Goal: Information Seeking & Learning: Compare options

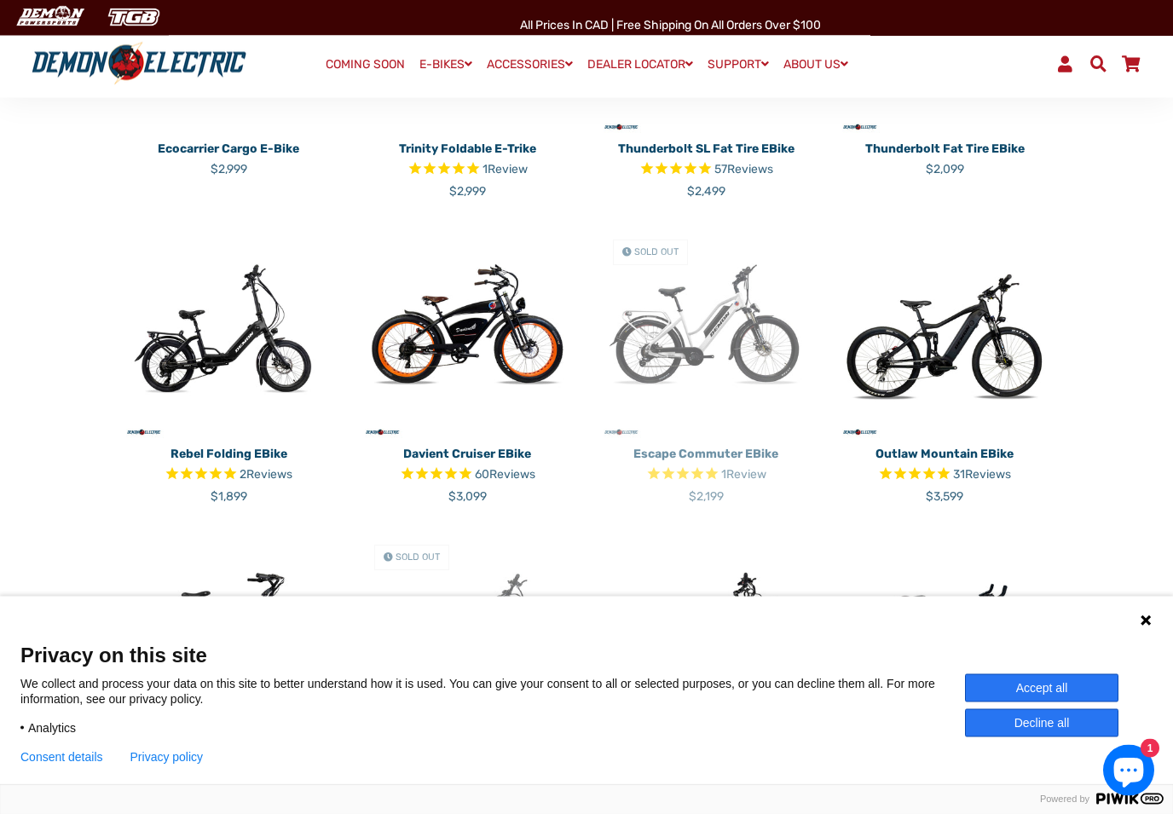
scroll to position [626, 0]
click at [445, 326] on img at bounding box center [466, 332] width 213 height 213
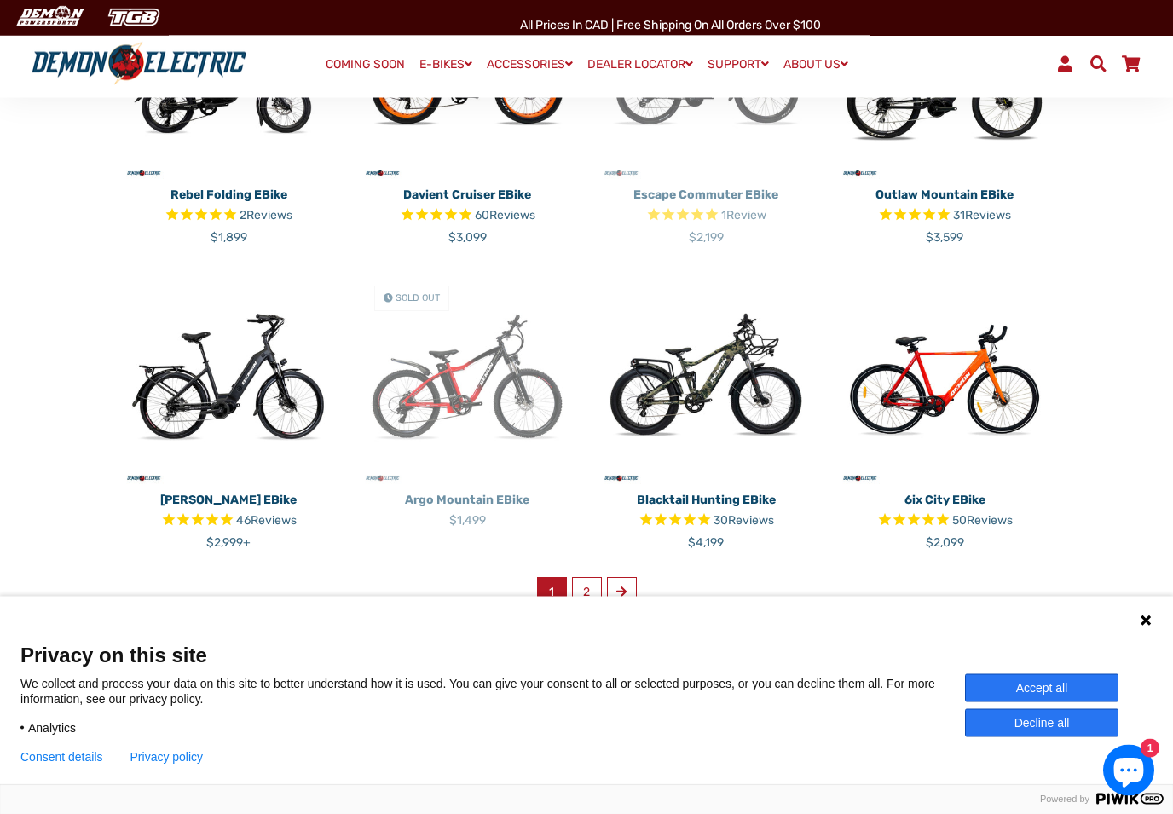
scroll to position [885, 0]
click at [592, 579] on link "2" at bounding box center [587, 592] width 30 height 30
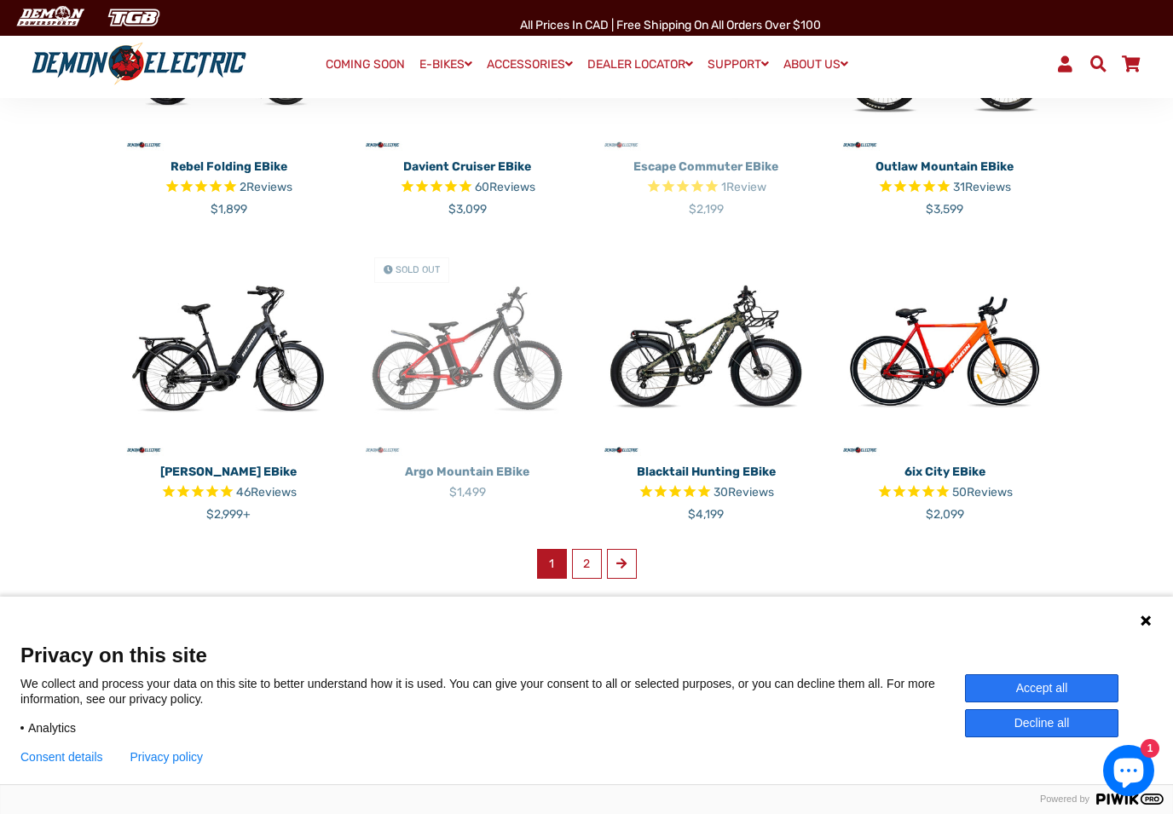
click at [689, 350] on img at bounding box center [705, 350] width 213 height 213
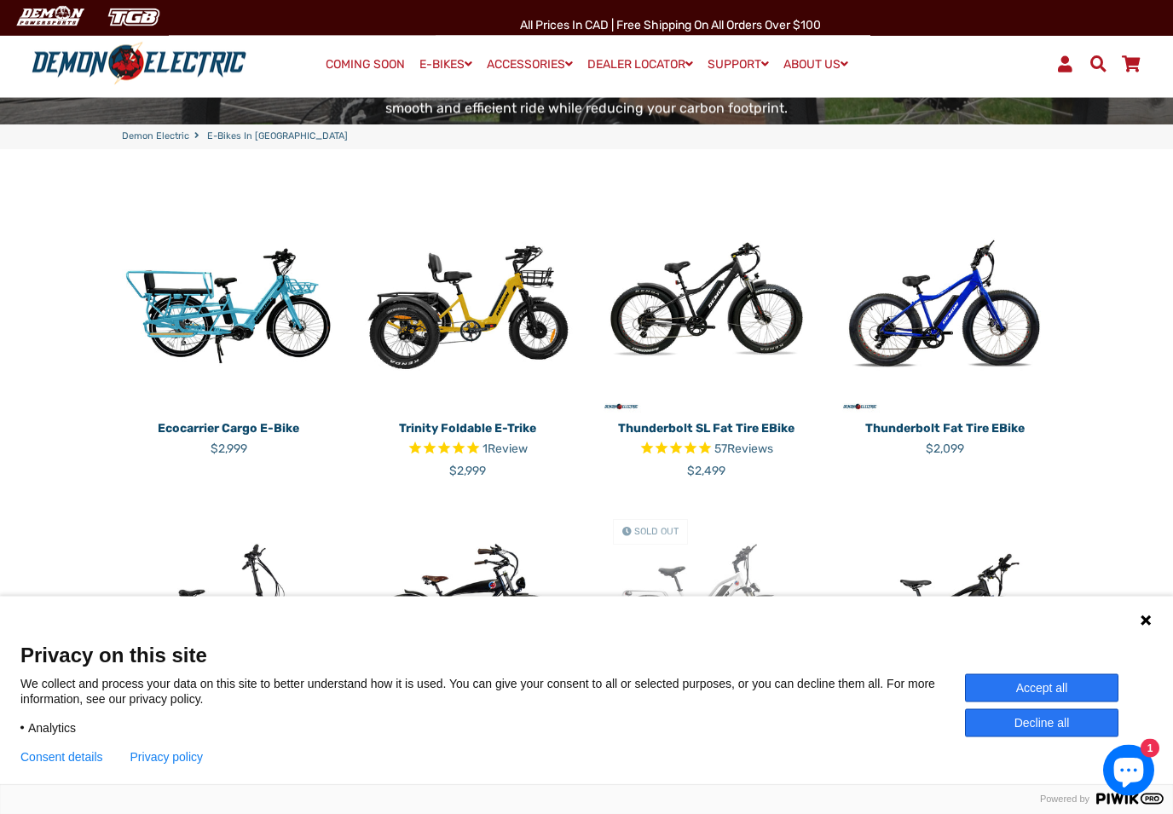
scroll to position [346, 0]
click at [753, 311] on img at bounding box center [705, 306] width 213 height 213
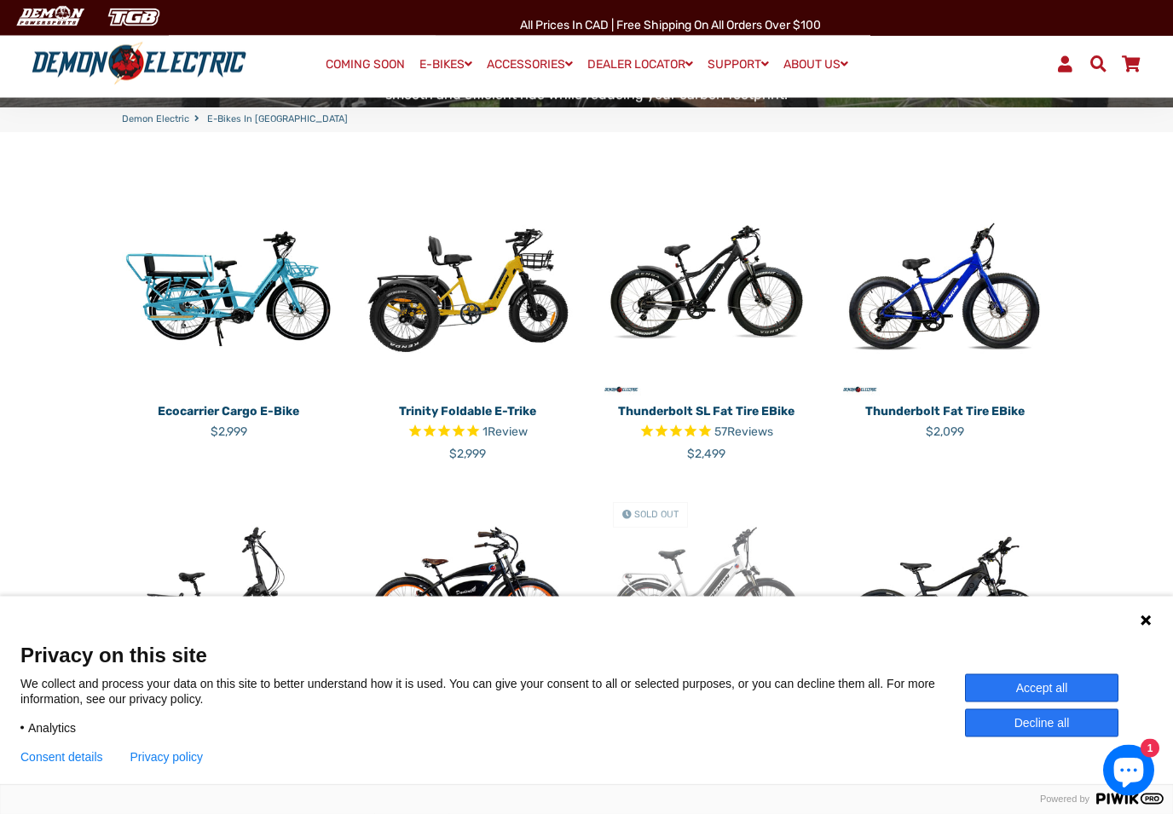
scroll to position [363, 0]
click at [447, 295] on img at bounding box center [466, 289] width 213 height 213
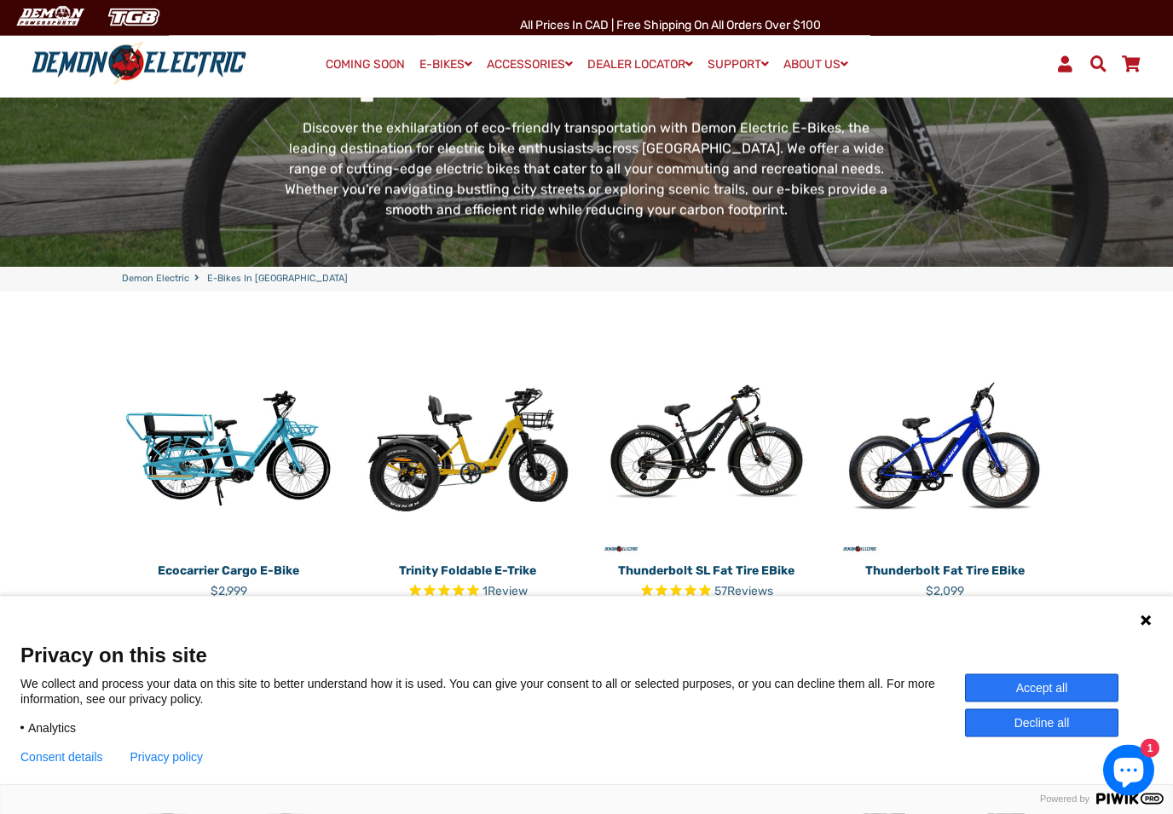
scroll to position [66, 0]
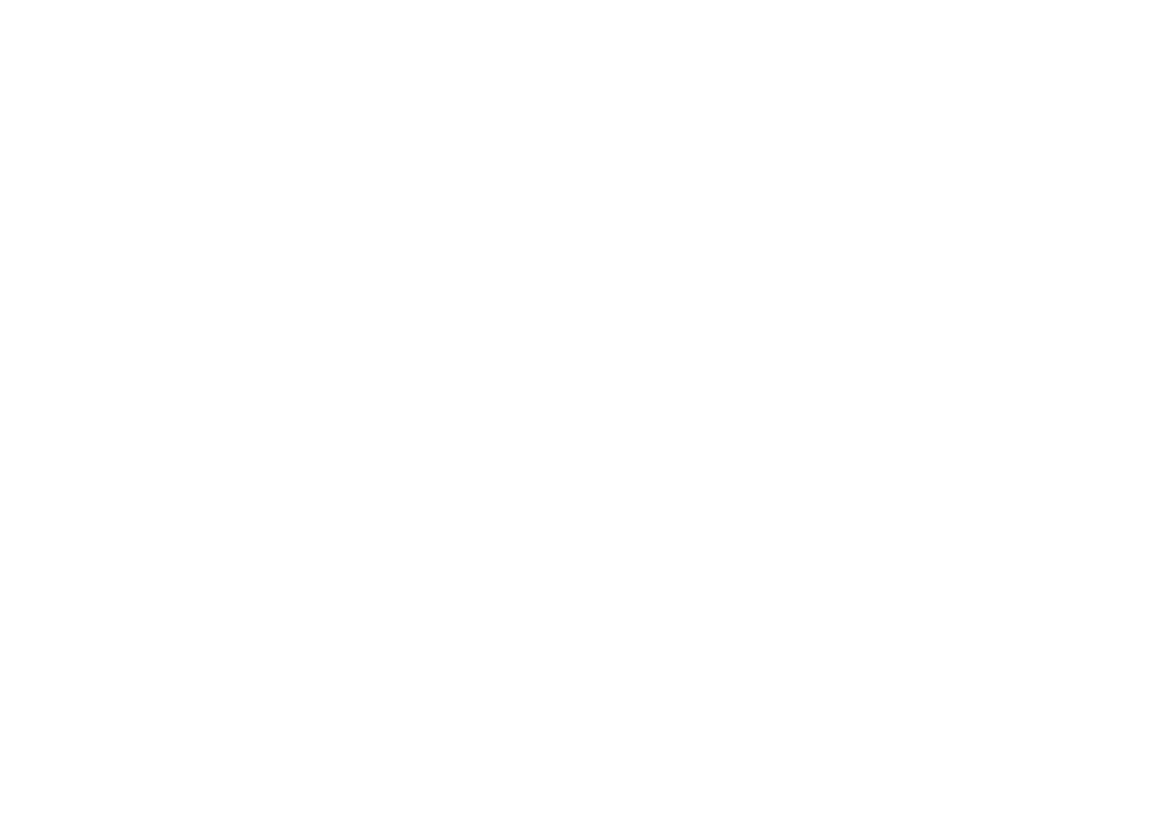
select select "******"
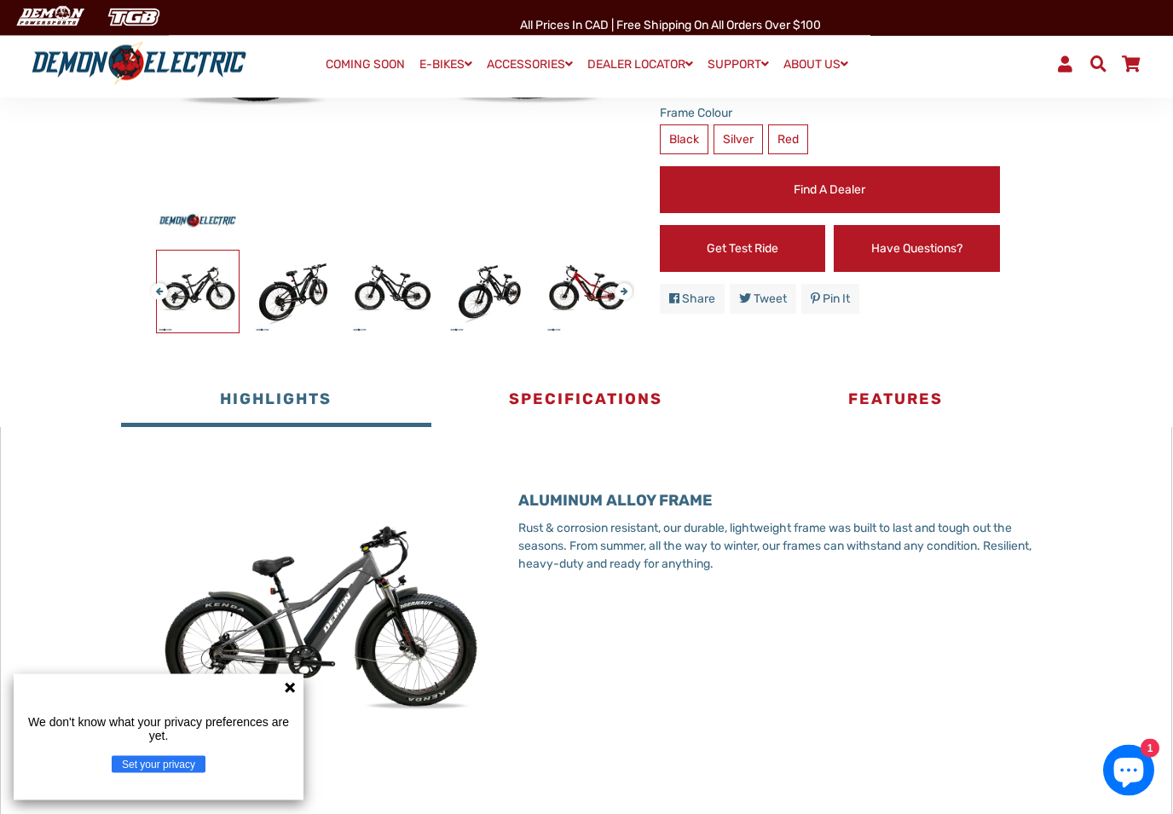
scroll to position [444, 0]
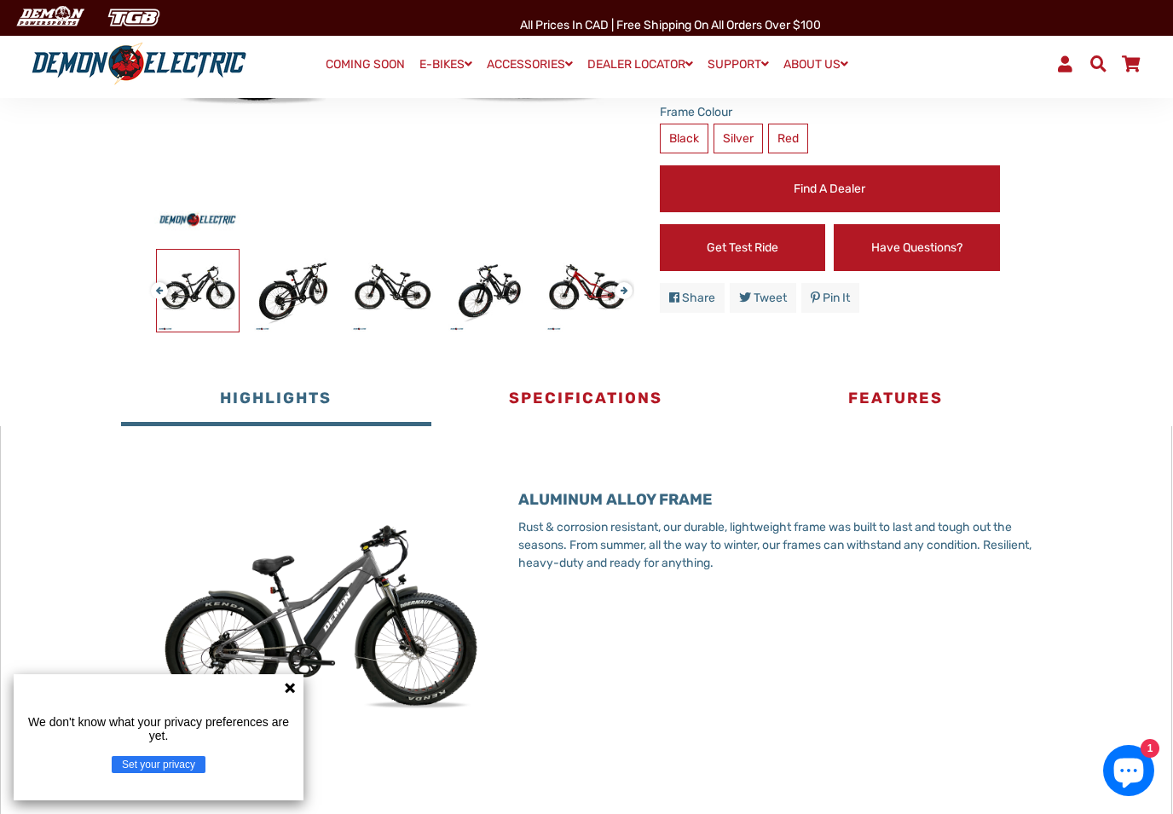
click at [595, 393] on button "Specifications" at bounding box center [585, 400] width 309 height 51
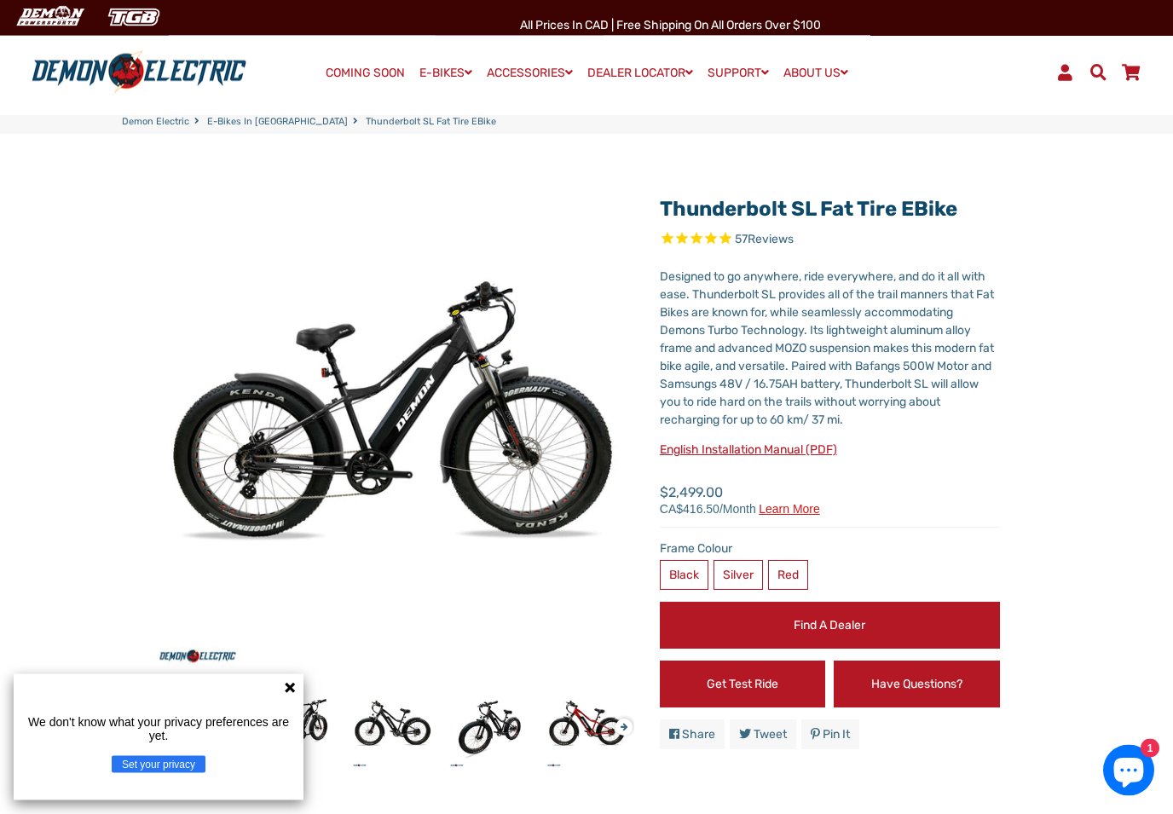
scroll to position [0, 0]
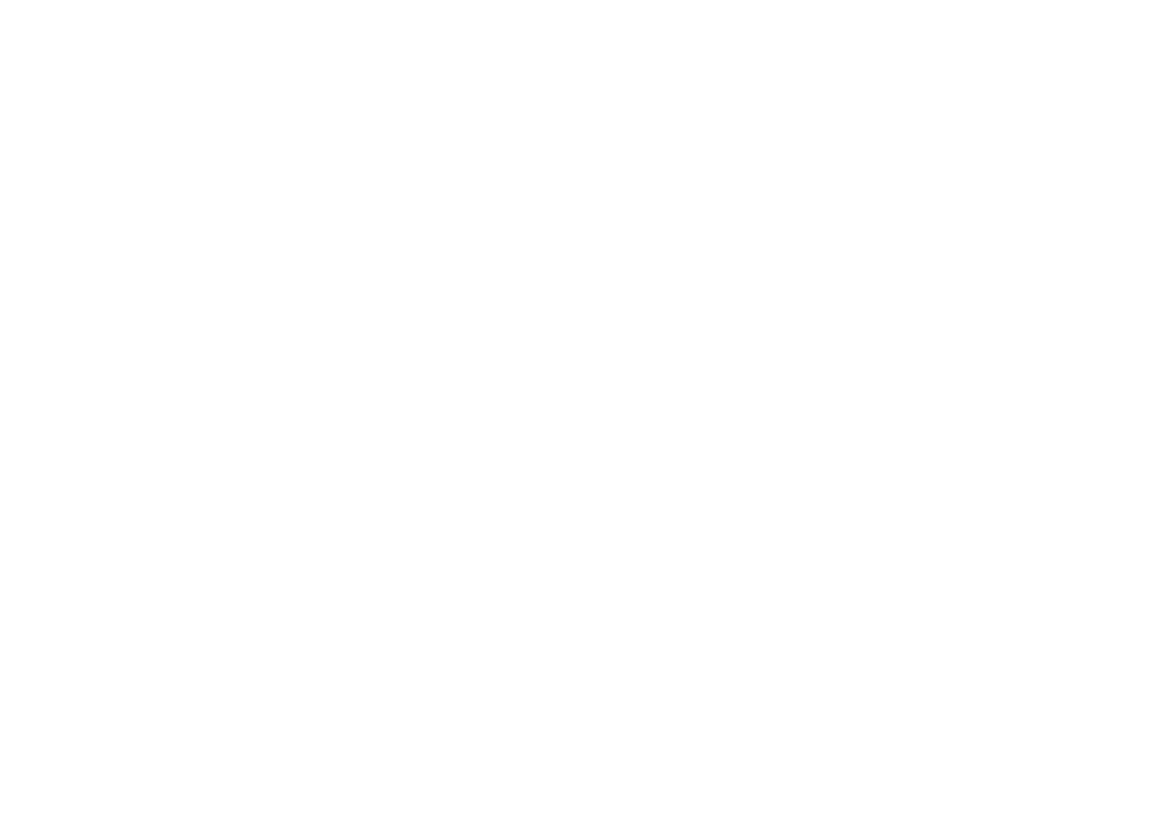
select select "******"
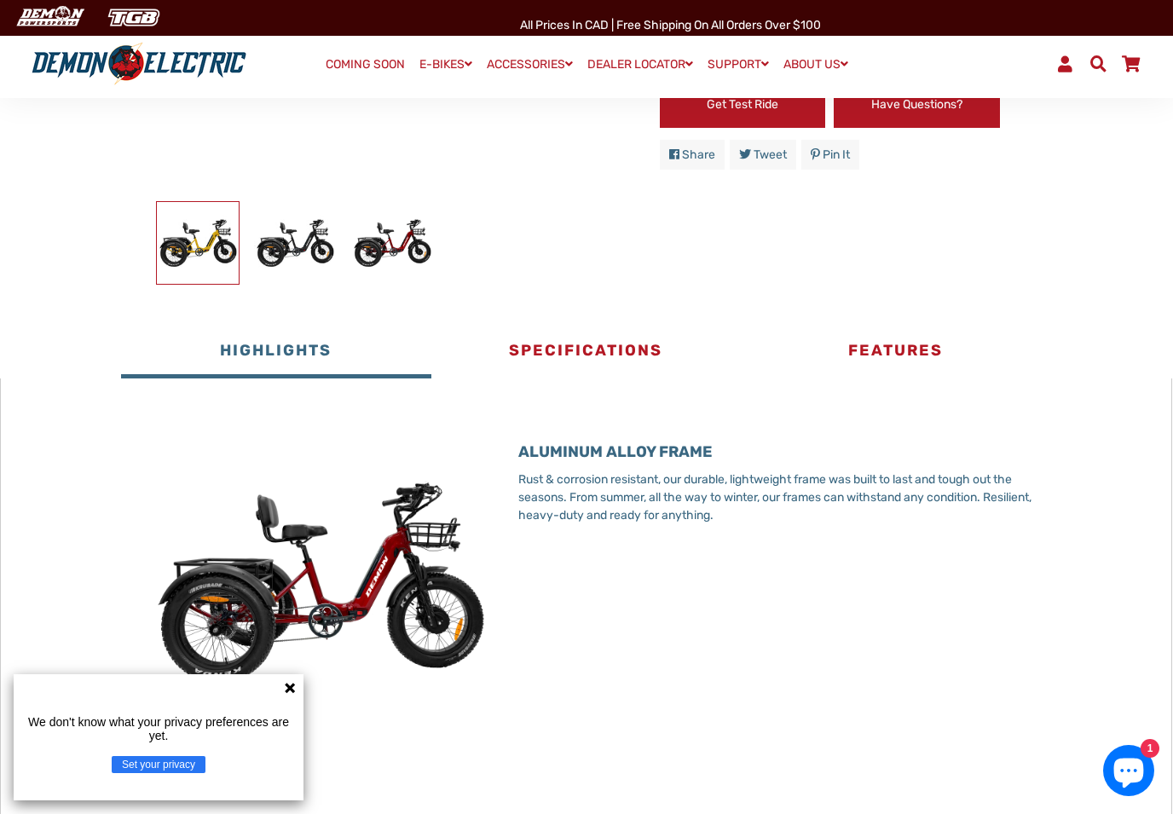
scroll to position [562, 0]
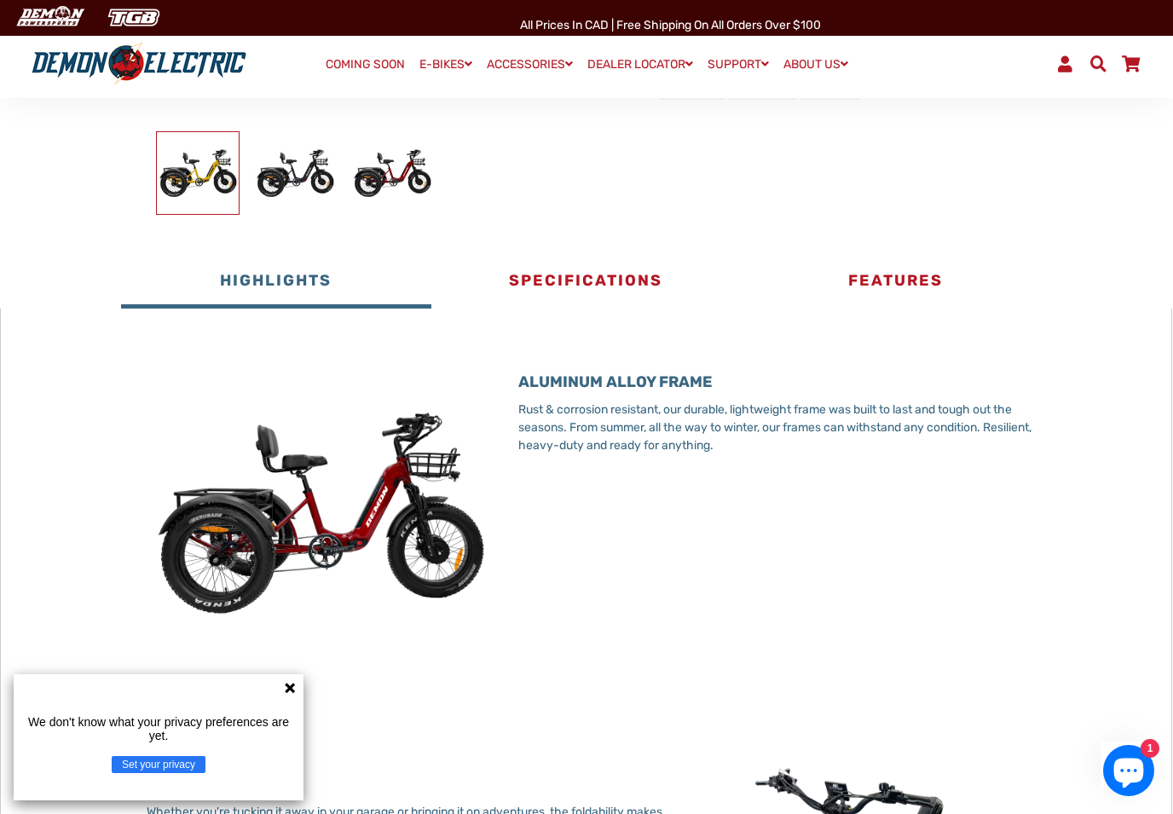
click at [564, 286] on button "Specifications" at bounding box center [585, 282] width 309 height 51
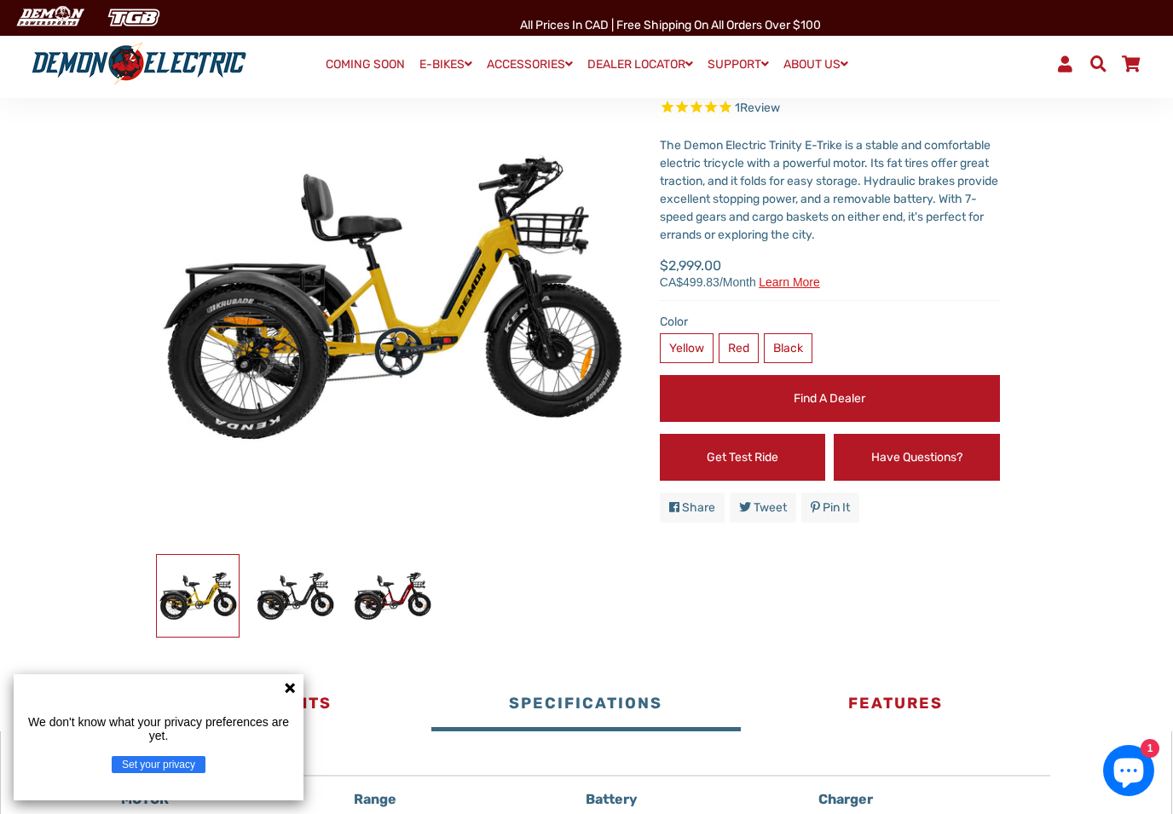
scroll to position [137, 0]
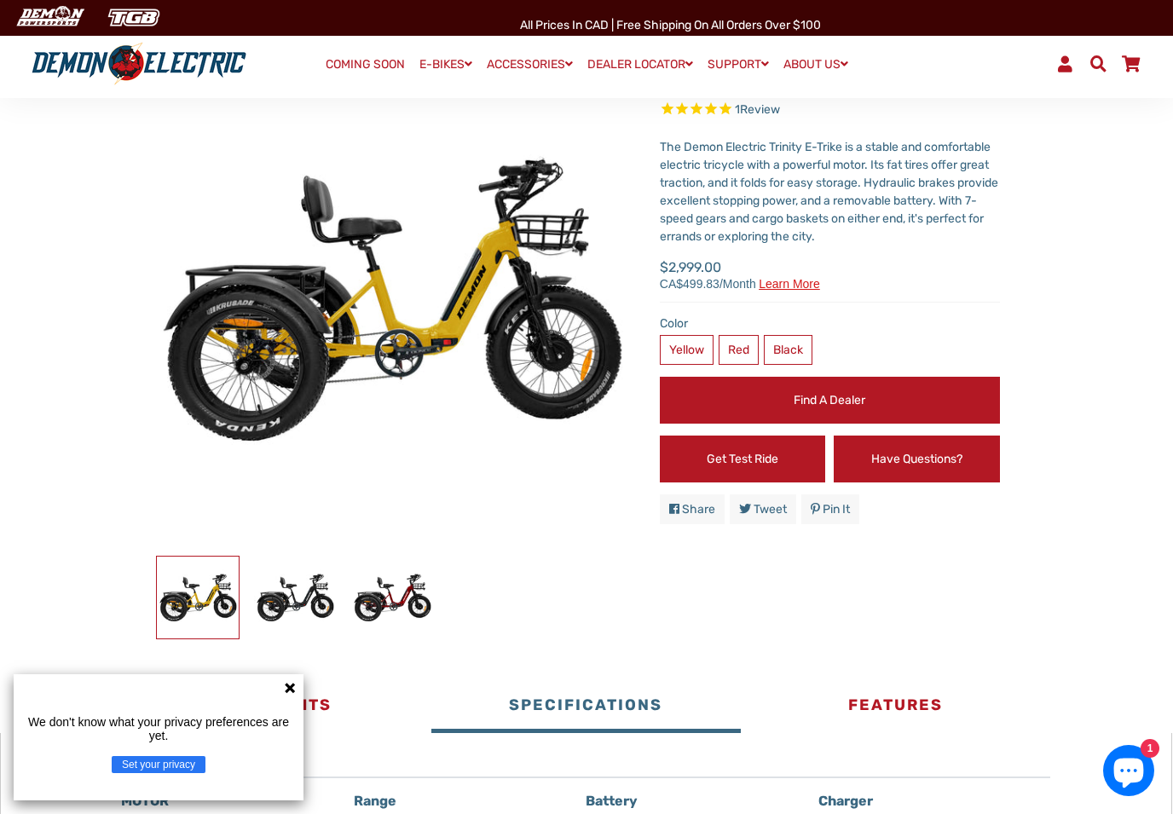
click at [742, 349] on label "Red" at bounding box center [738, 350] width 40 height 30
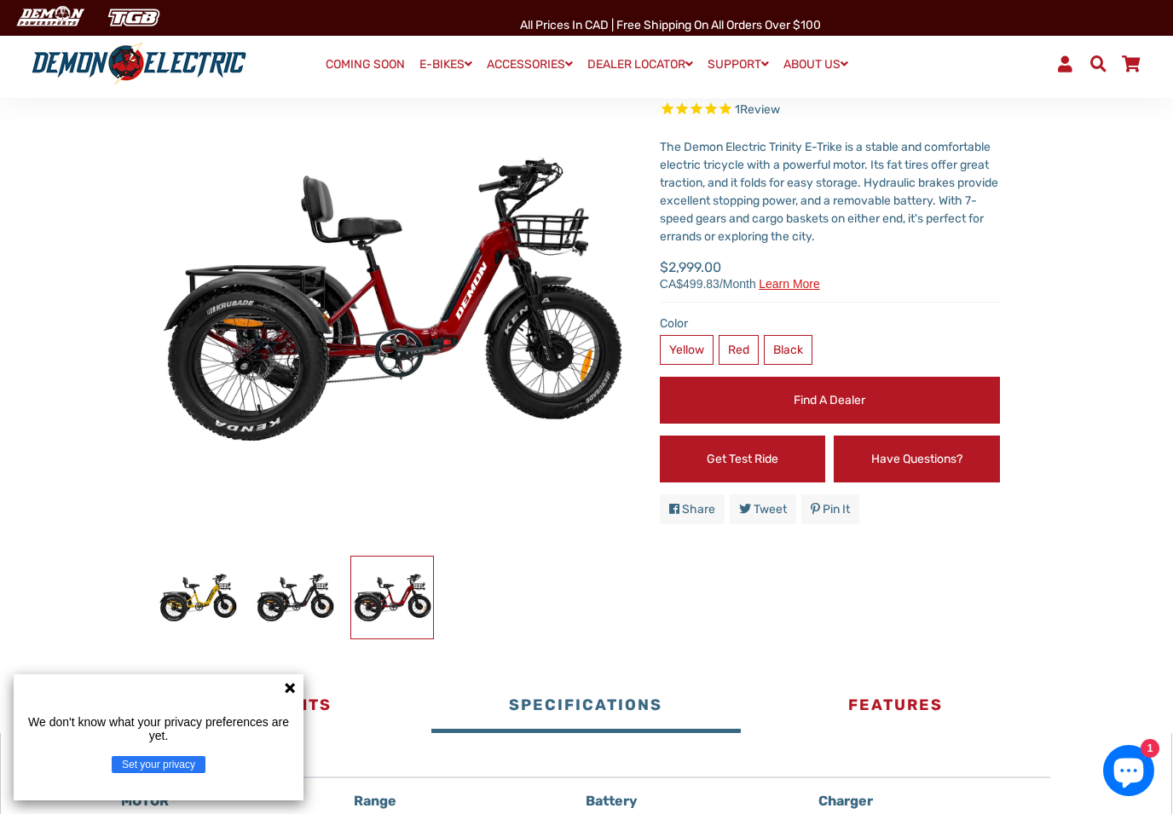
click at [806, 345] on label "Black" at bounding box center [788, 350] width 49 height 30
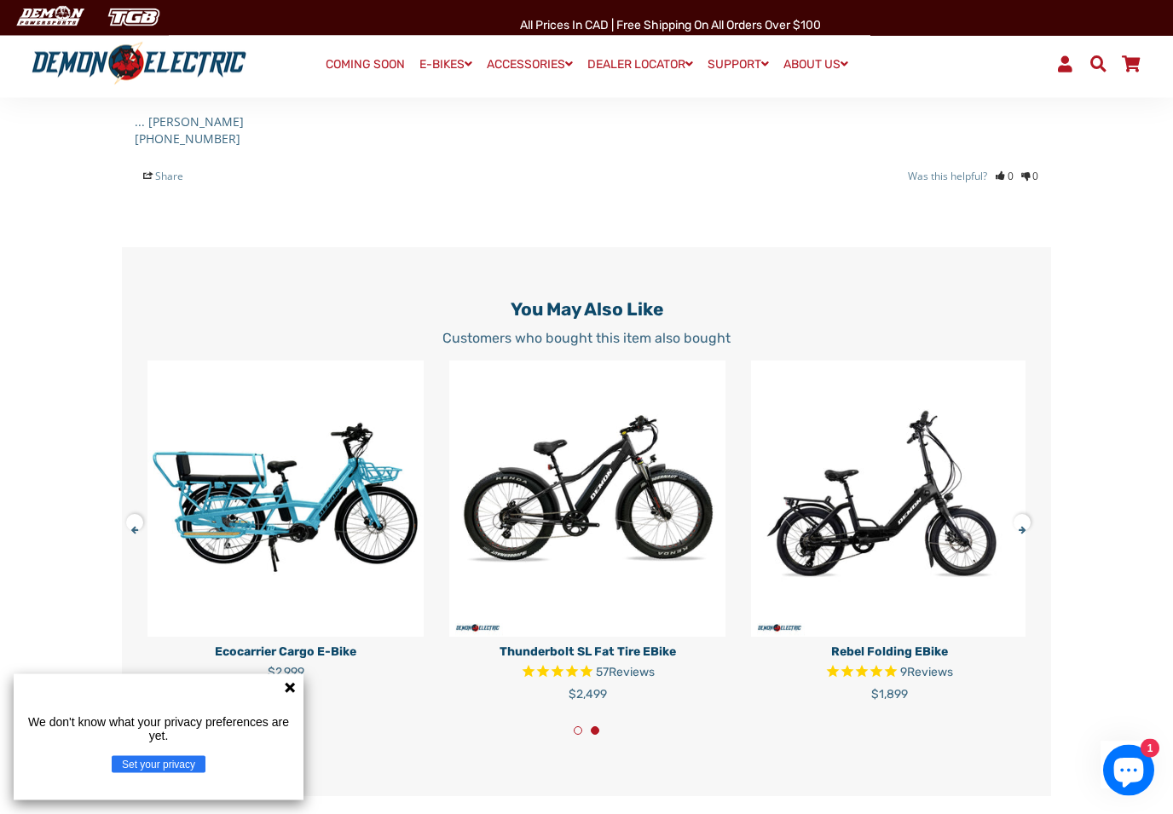
scroll to position [1871, 0]
click at [641, 492] on img at bounding box center [587, 498] width 276 height 276
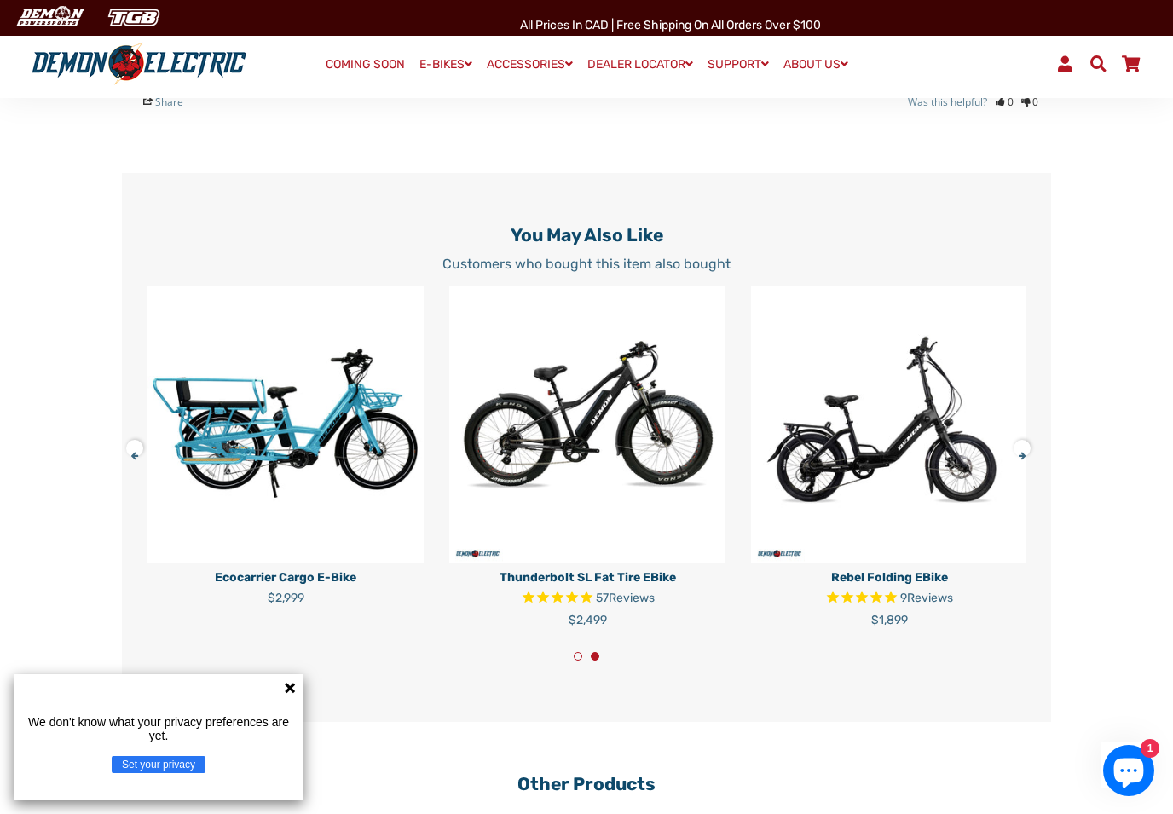
scroll to position [1899, 0]
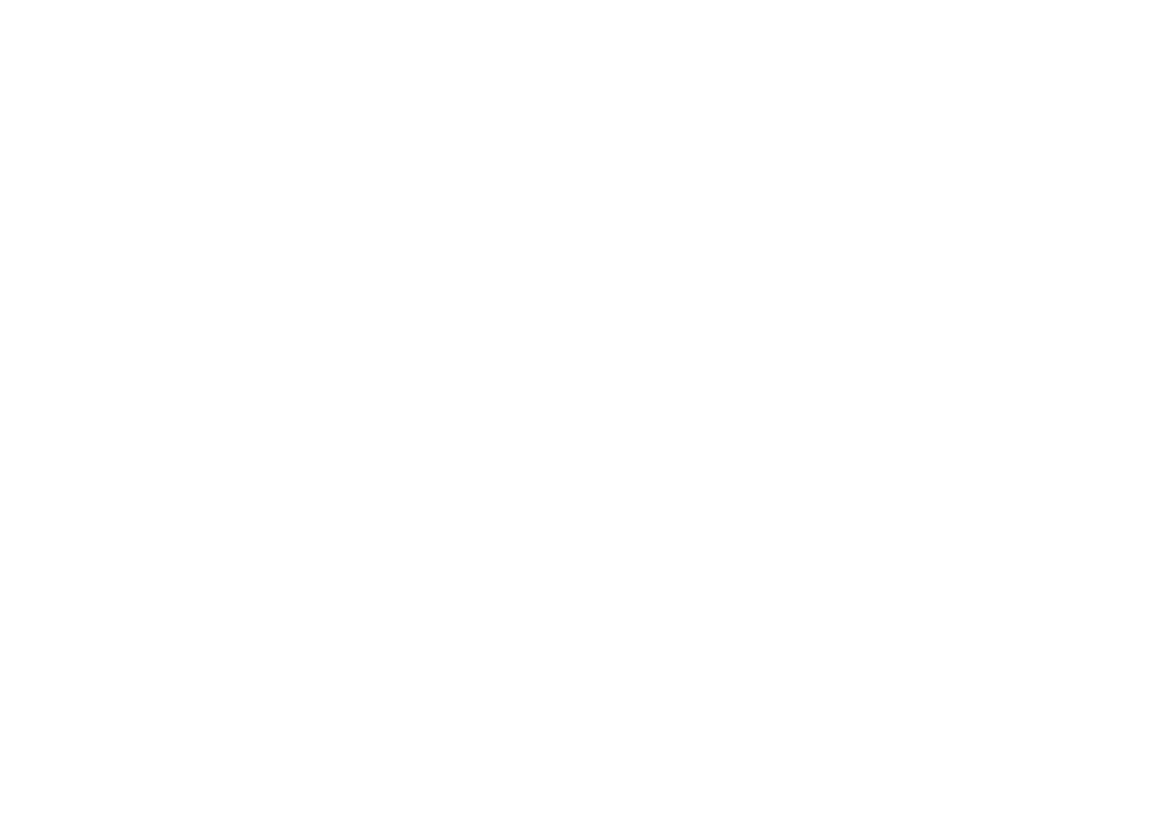
select select "******"
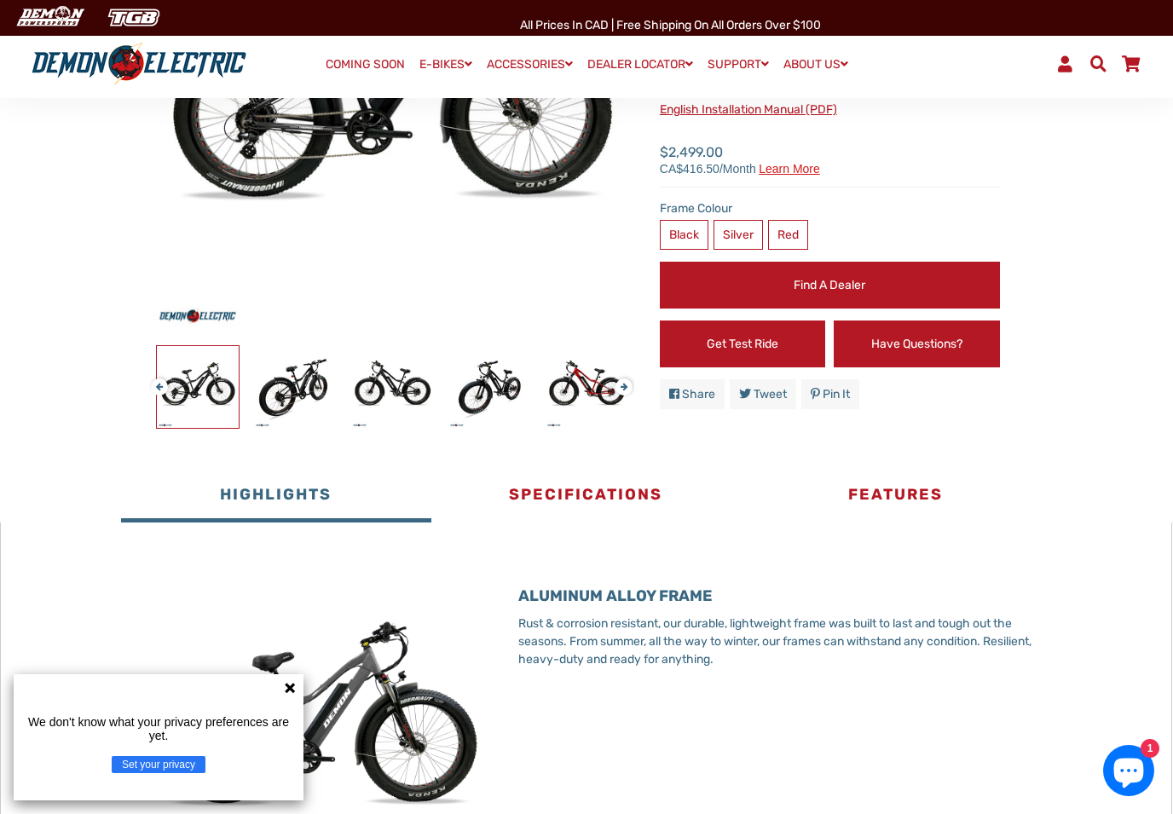
scroll to position [328, 0]
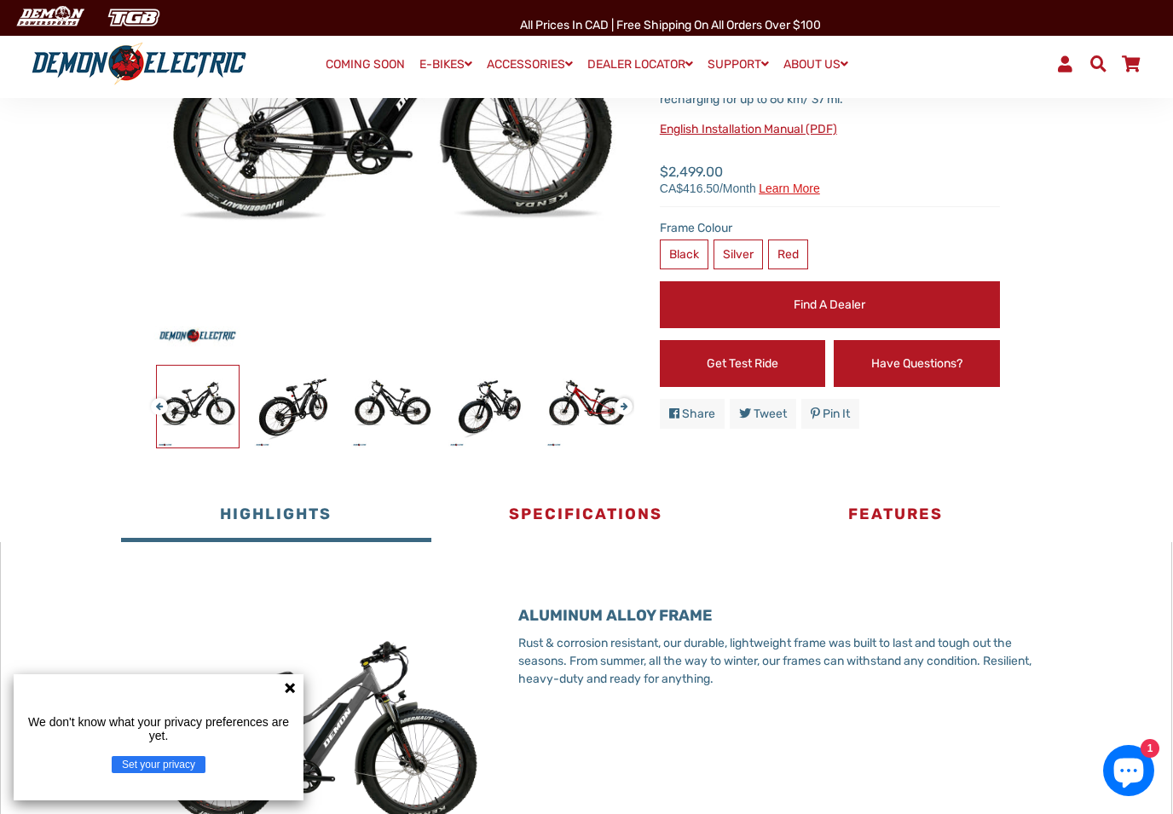
click at [635, 514] on button "Specifications" at bounding box center [585, 516] width 309 height 51
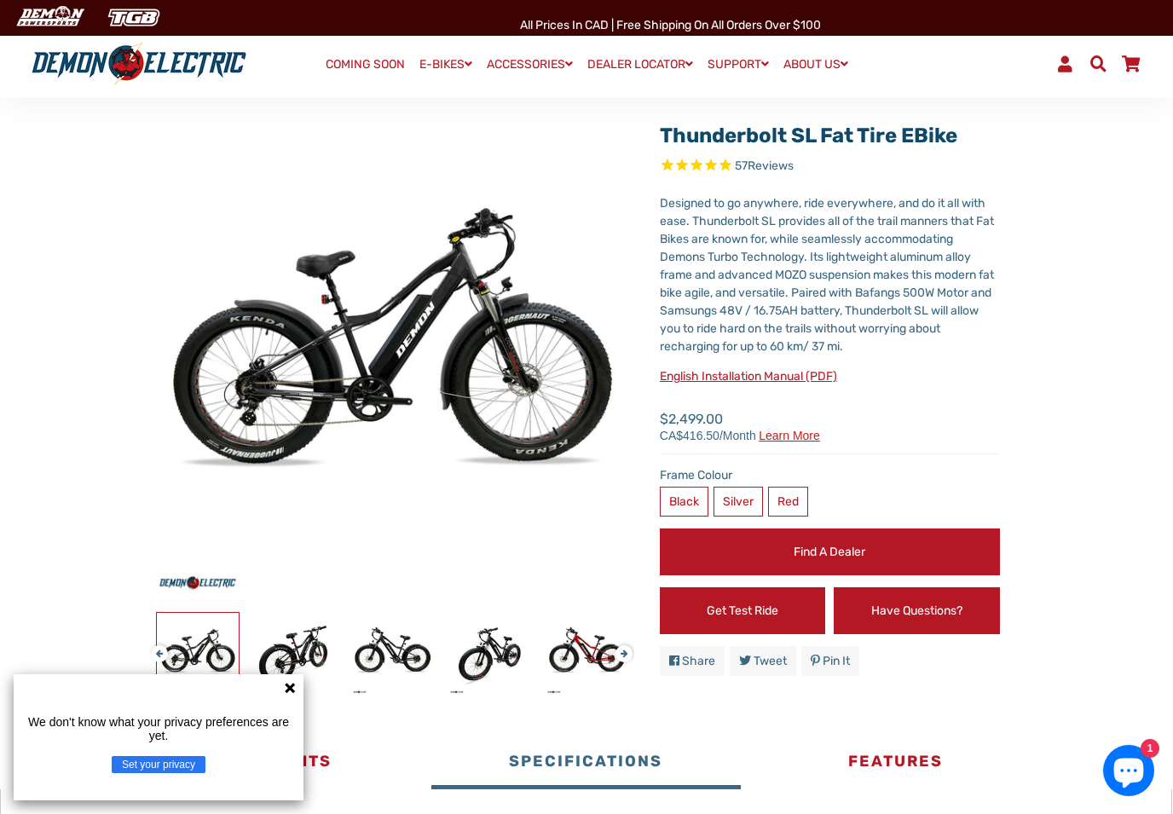
scroll to position [80, 0]
